Goal: Transaction & Acquisition: Purchase product/service

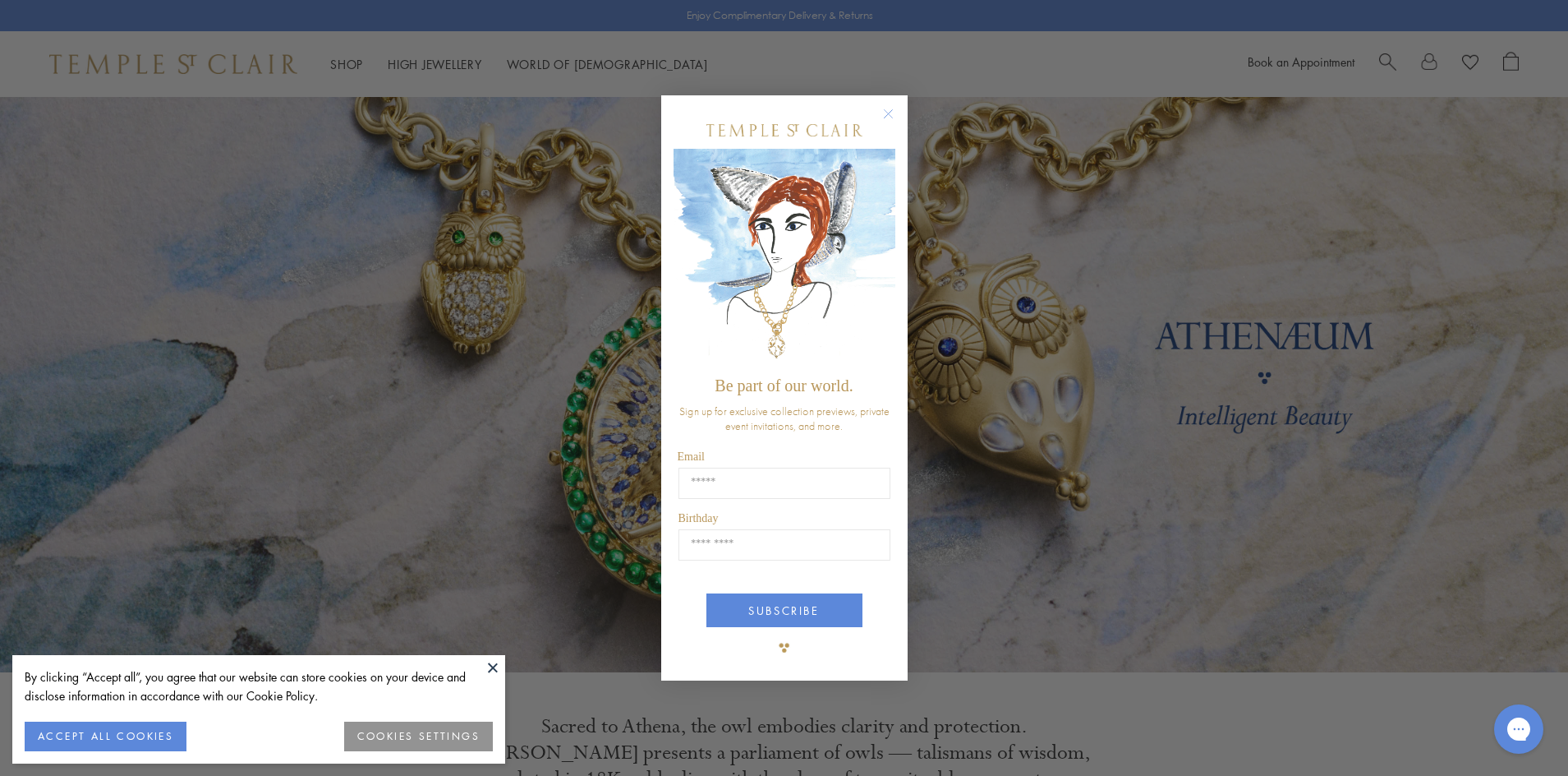
click at [889, 106] on circle "Close dialog" at bounding box center [888, 114] width 19 height 19
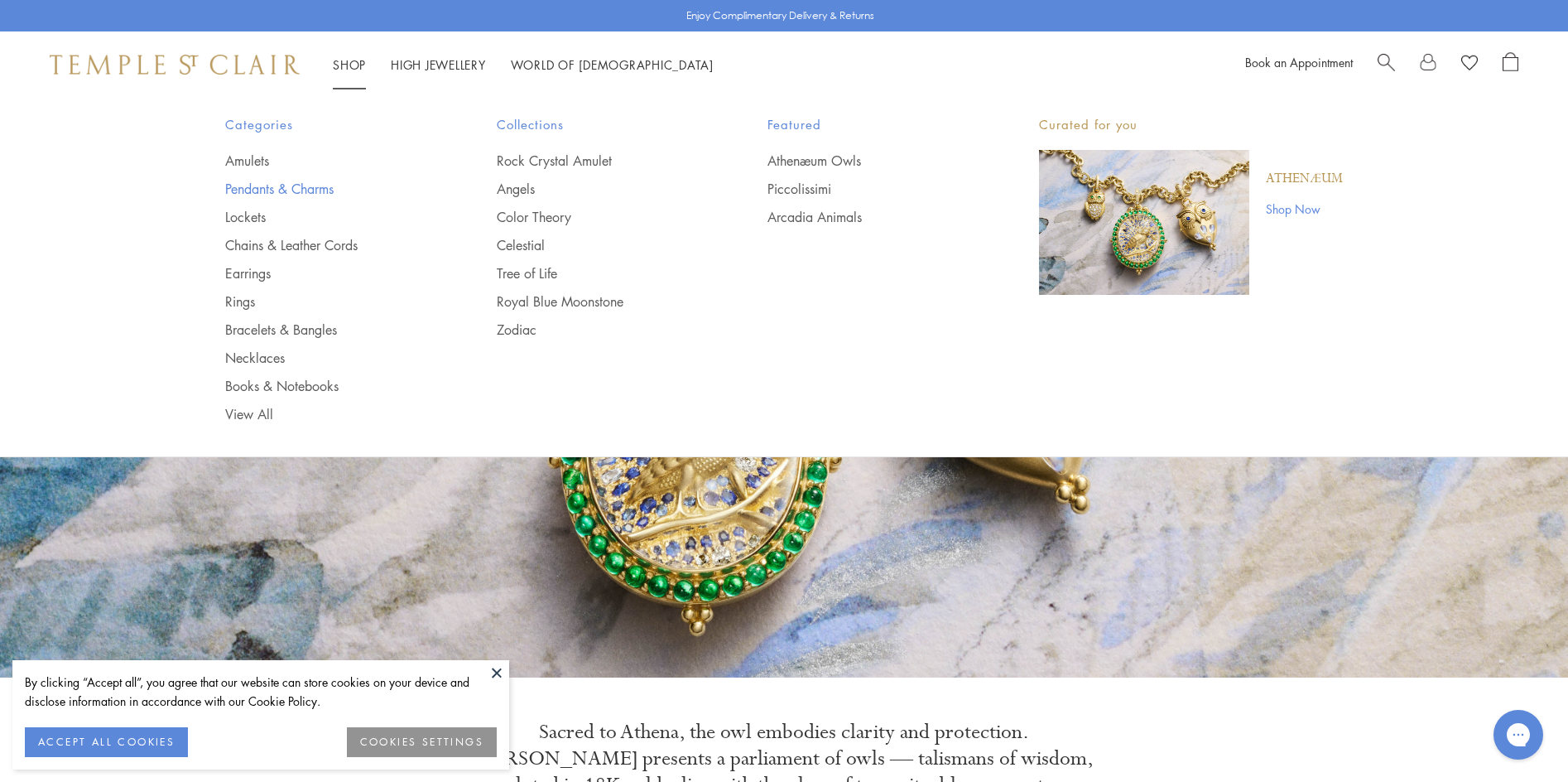
click at [287, 184] on link "Pendants & Charms" at bounding box center [328, 189] width 206 height 19
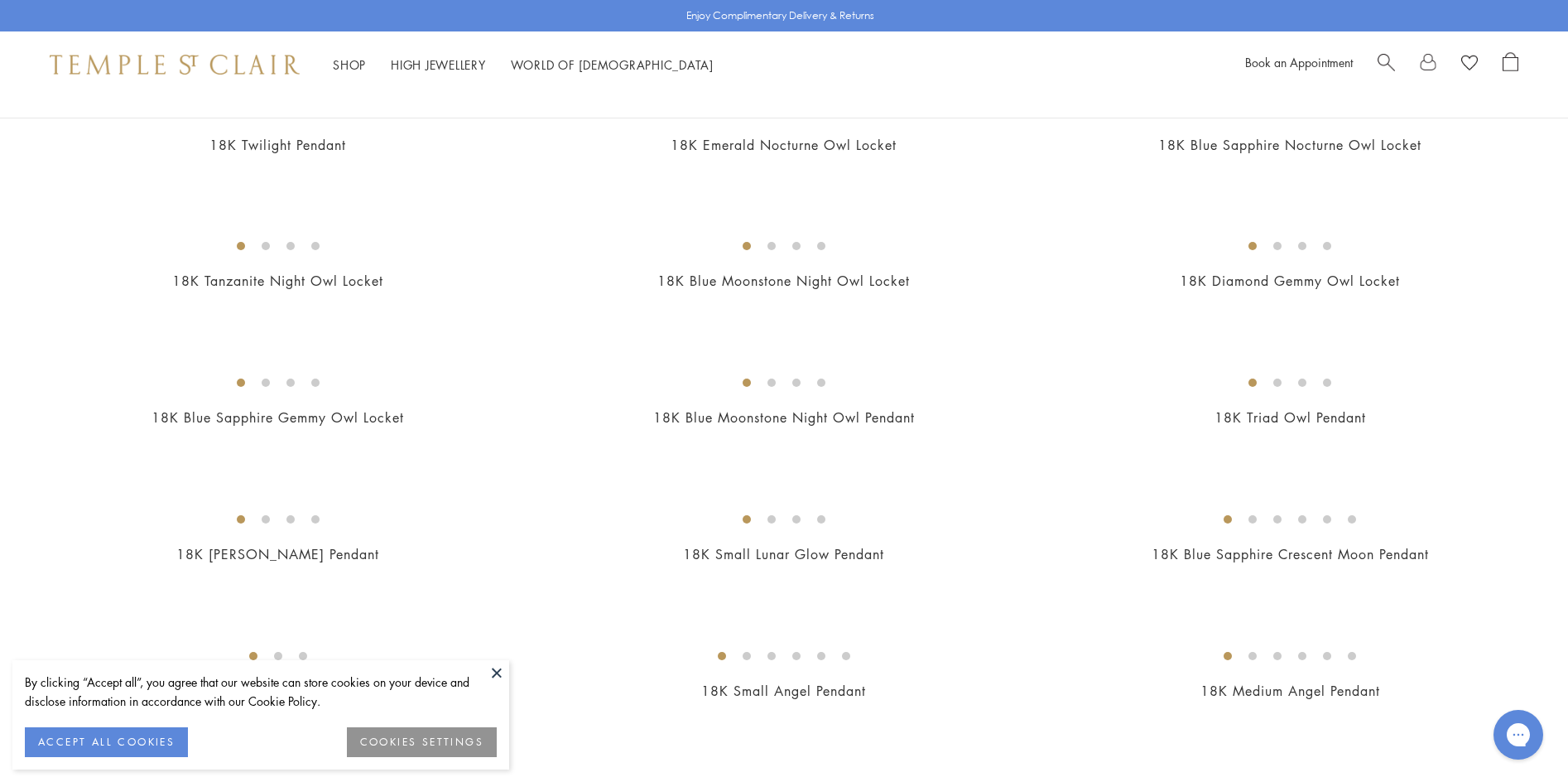
scroll to position [91, 0]
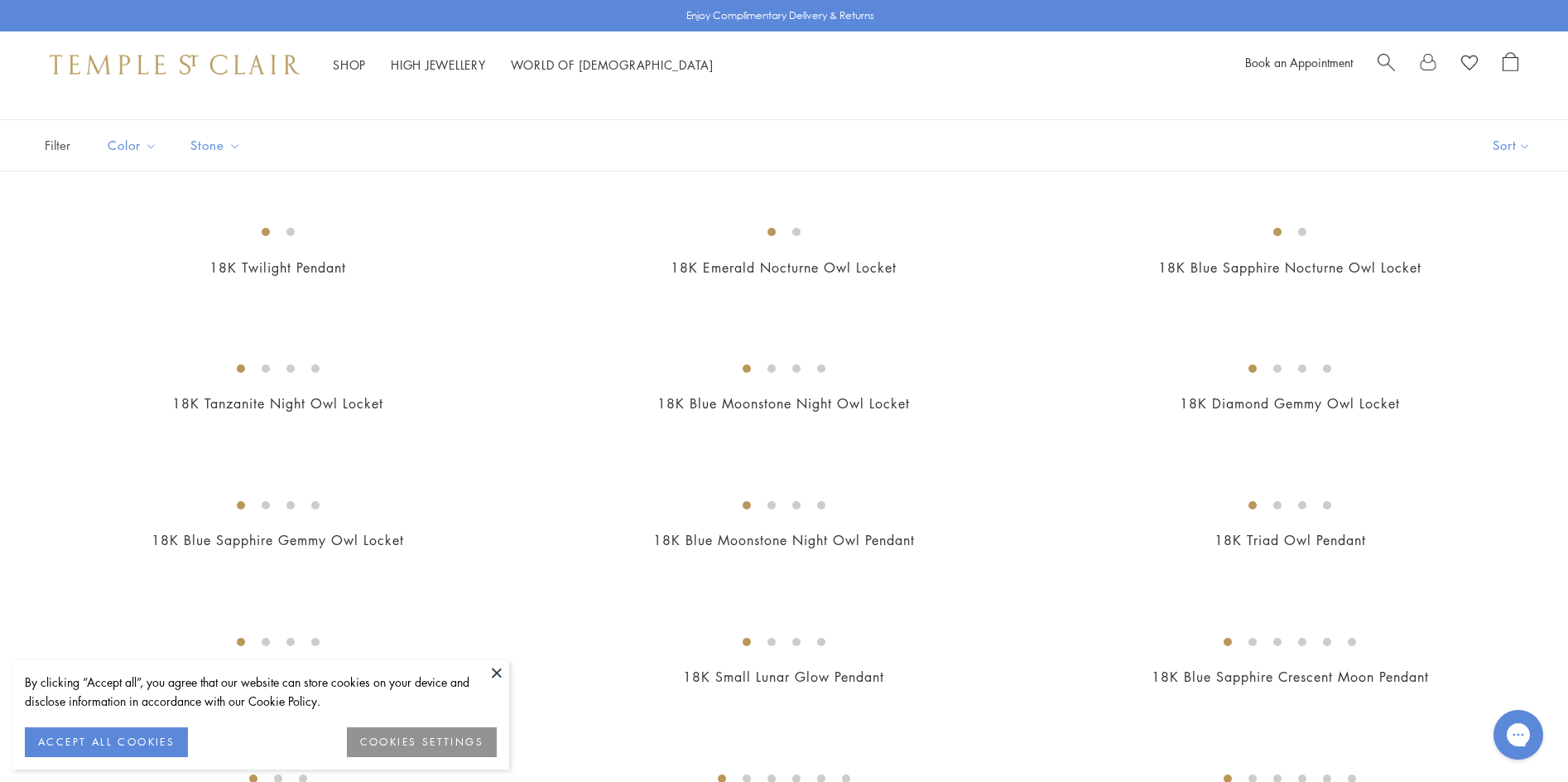
click at [0, 0] on img at bounding box center [0, 0] width 0 height 0
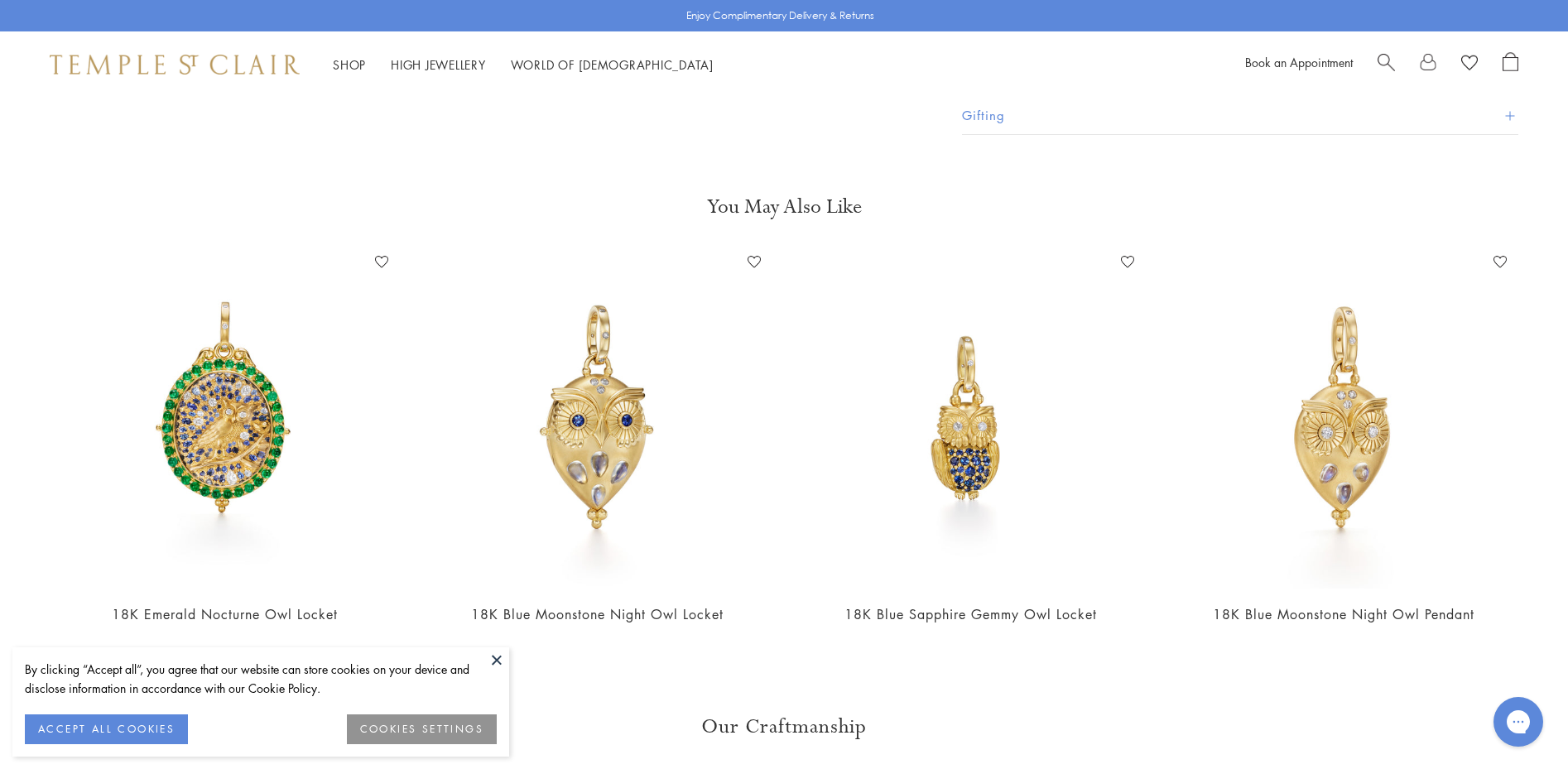
scroll to position [829, 0]
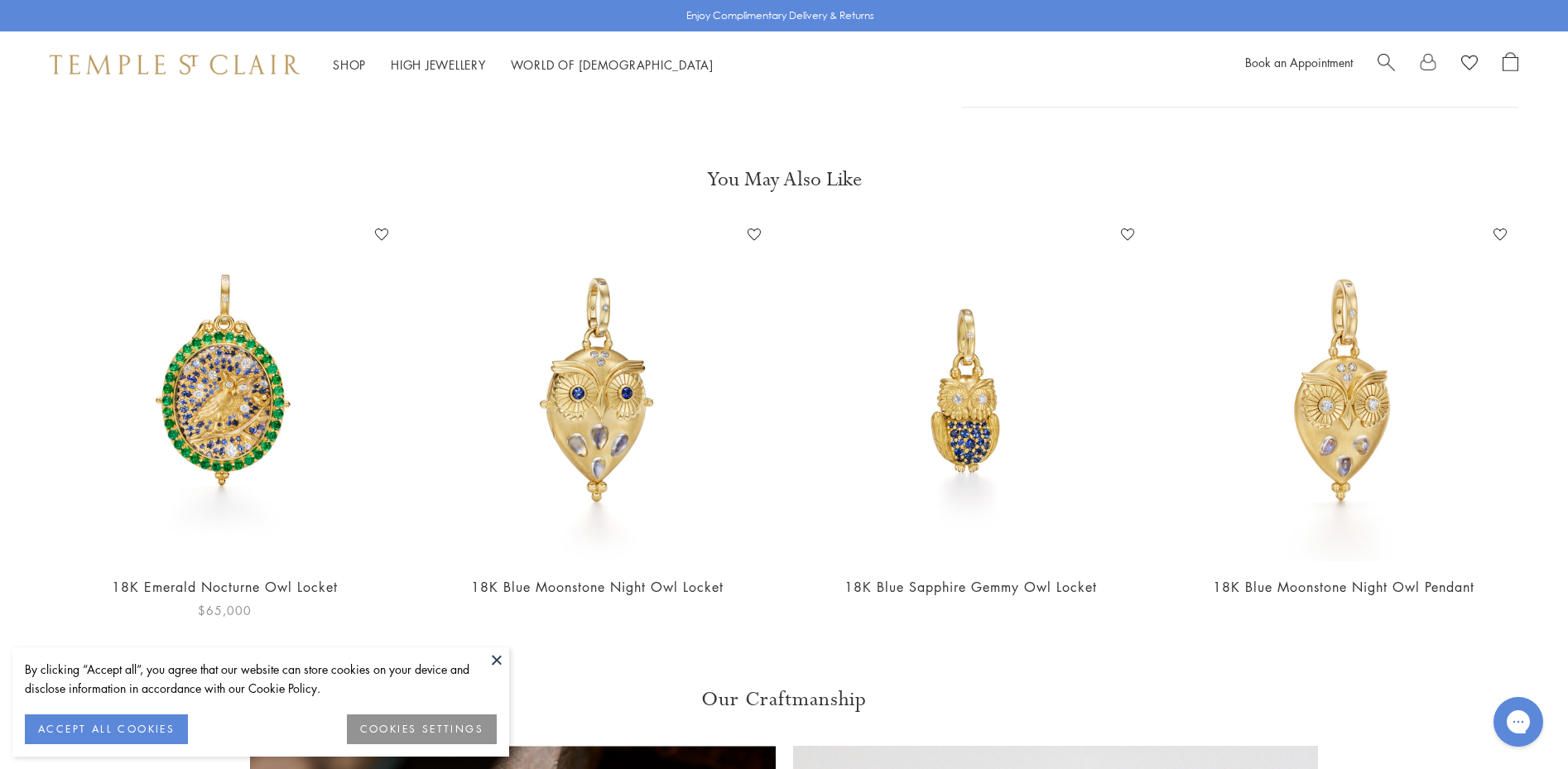
click at [201, 393] on img at bounding box center [225, 392] width 340 height 340
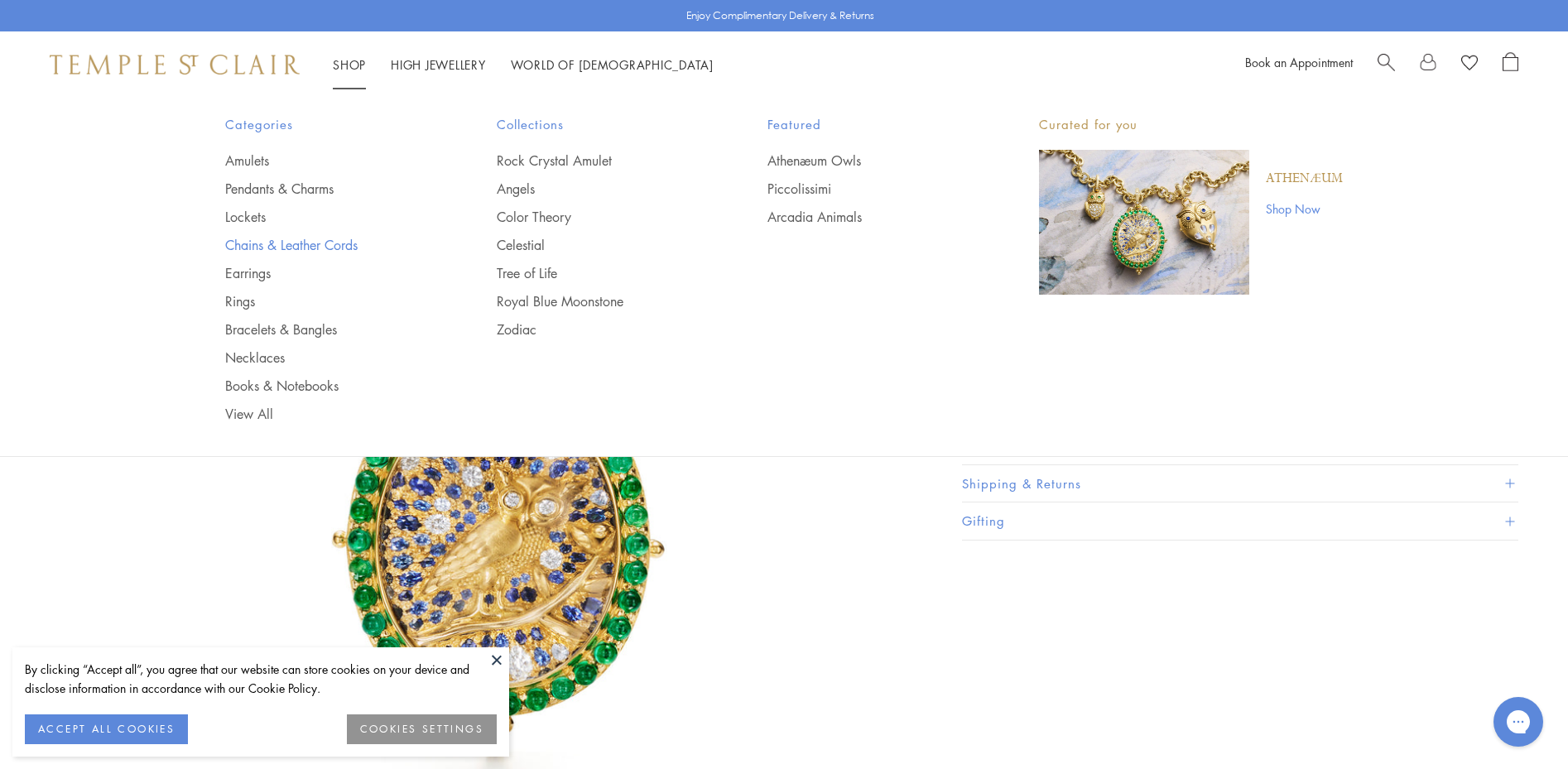
click at [286, 243] on link "Chains & Leather Cords" at bounding box center [328, 245] width 206 height 19
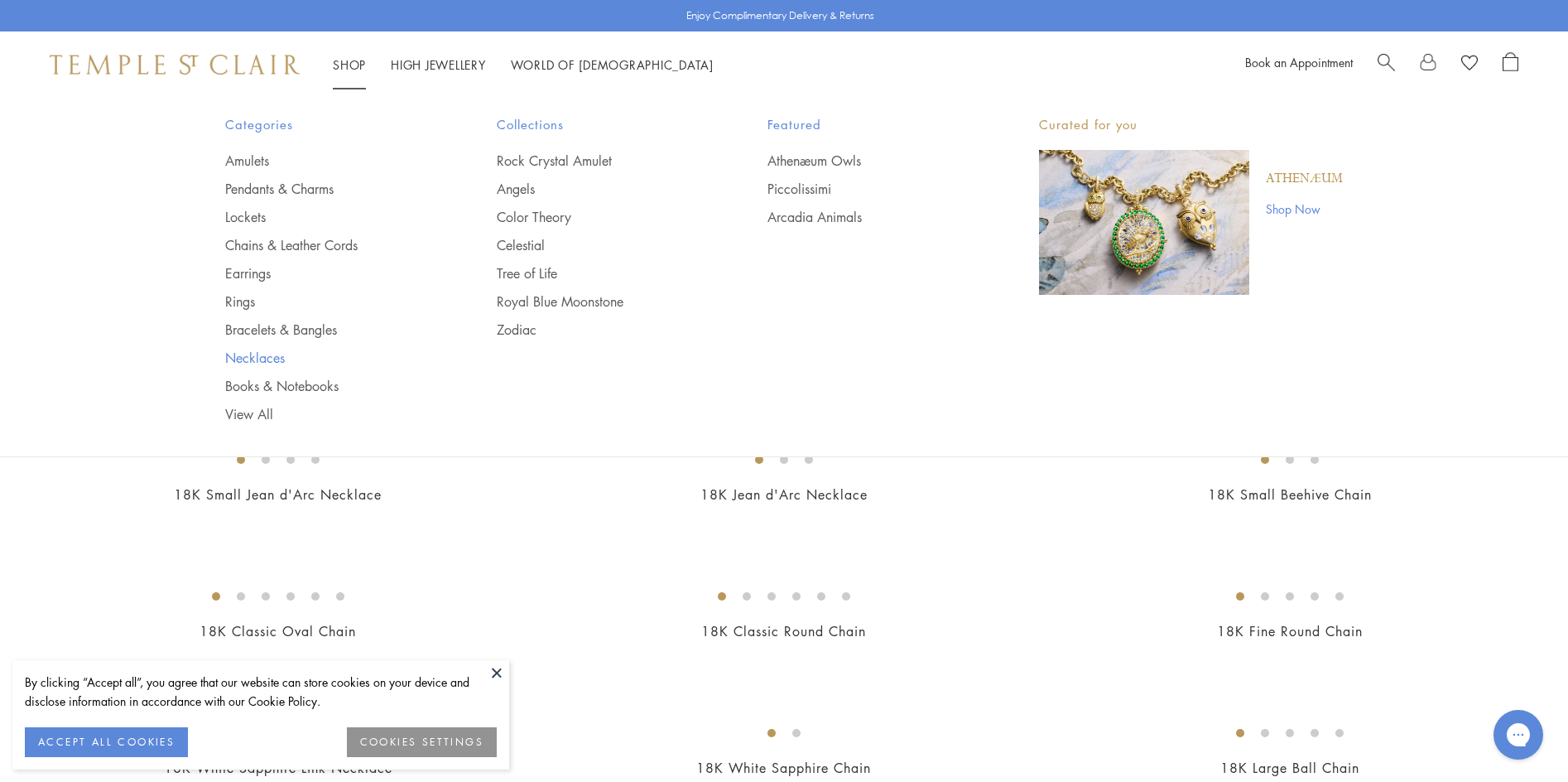
click at [252, 355] on link "Necklaces" at bounding box center [328, 357] width 206 height 19
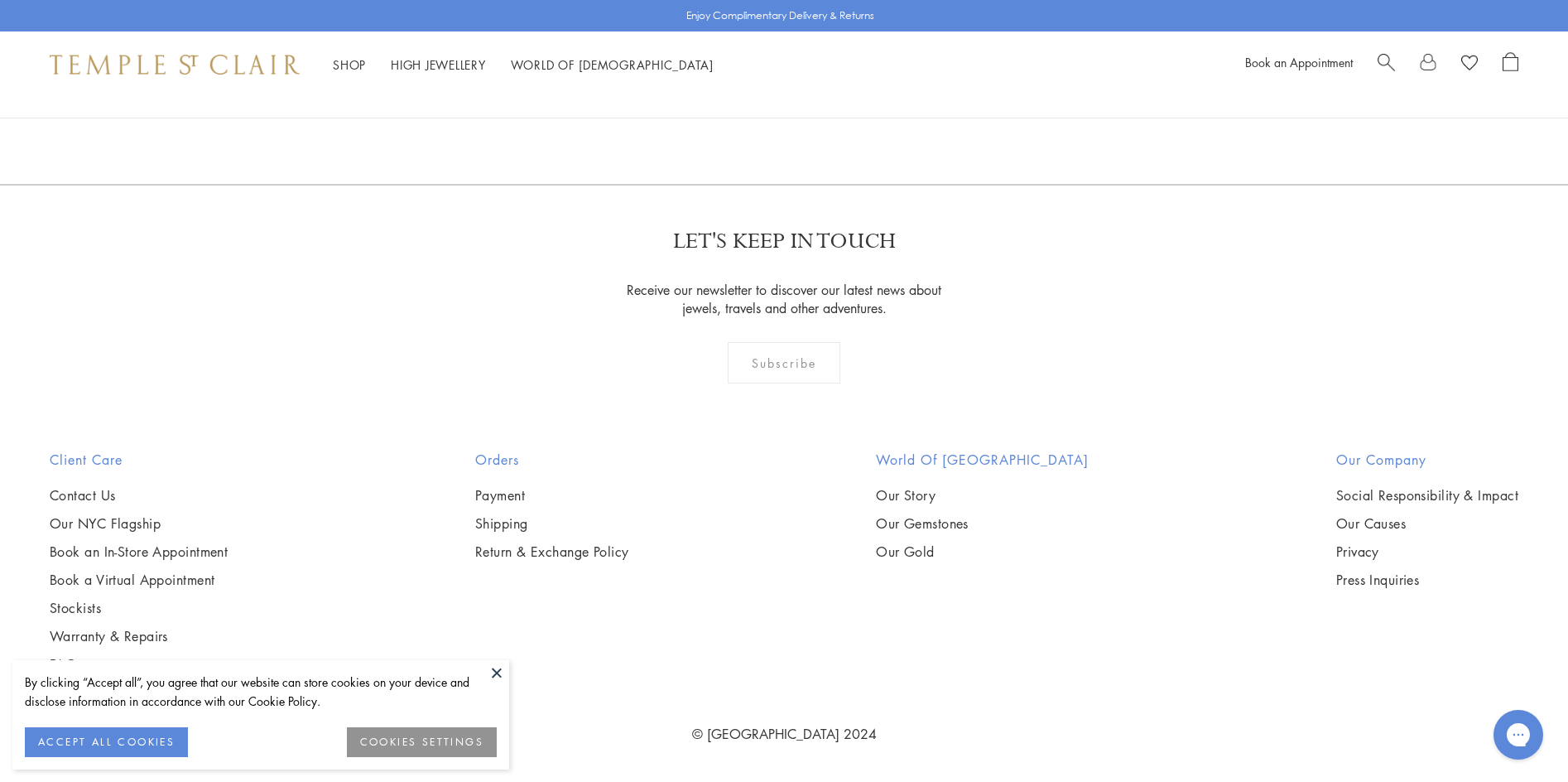
scroll to position [7107, 0]
